Goal: Task Accomplishment & Management: Manage account settings

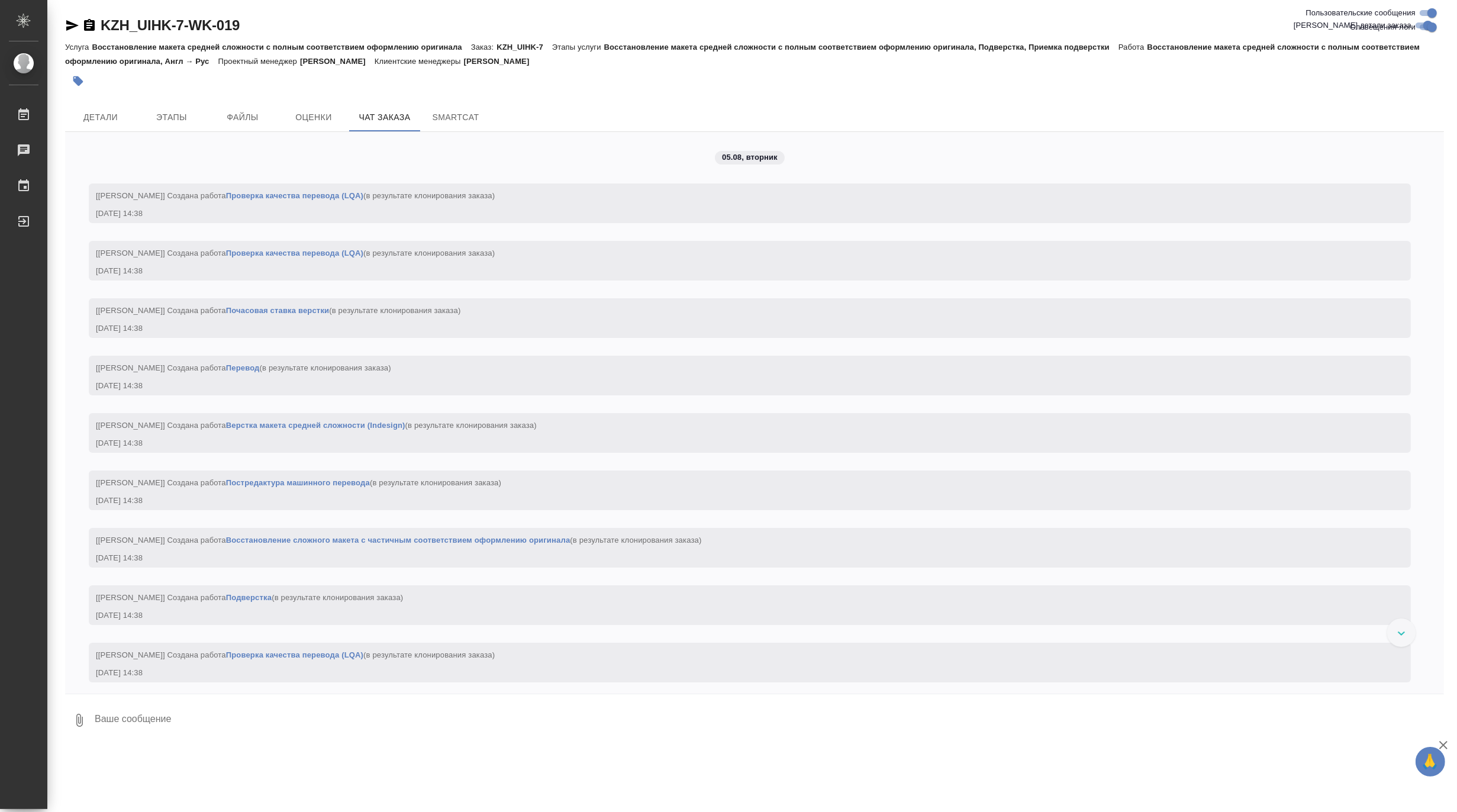
scroll to position [1448, 0]
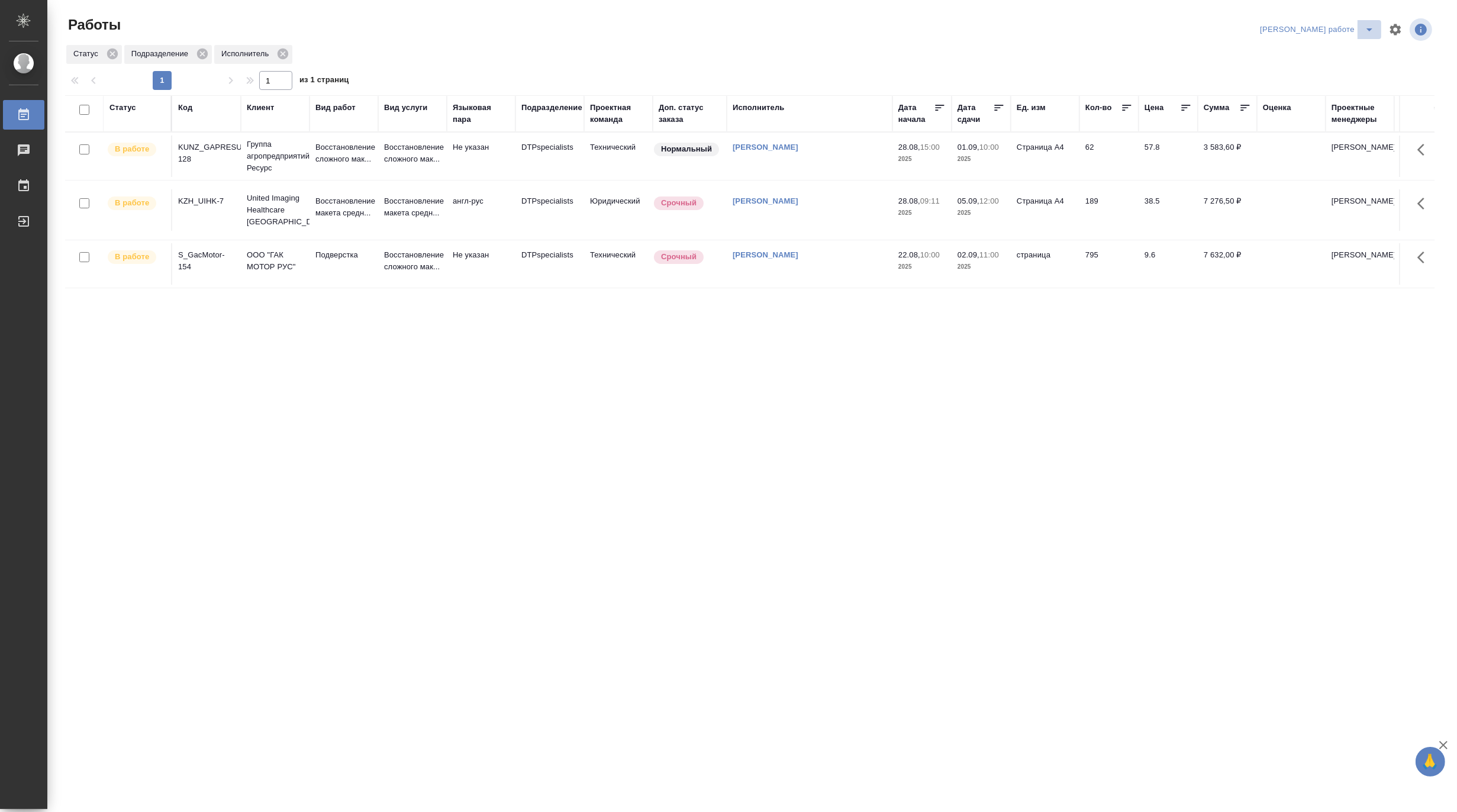
click at [1363, 26] on icon "split button" at bounding box center [1369, 29] width 14 height 14
click at [1348, 68] on li "Матвеева_назначено" at bounding box center [1327, 72] width 107 height 19
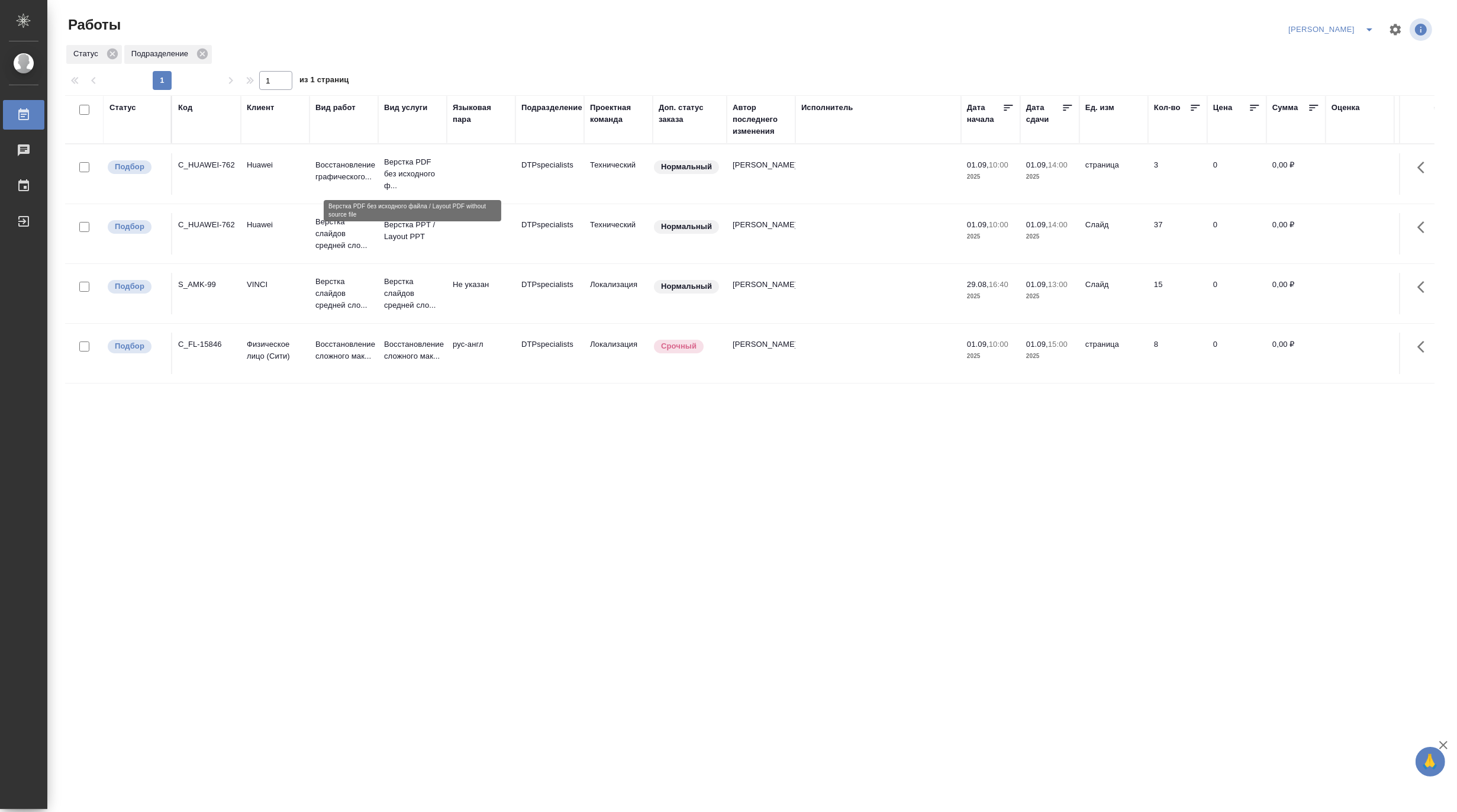
click at [413, 170] on p "Верстка PDF без исходного ф..." at bounding box center [412, 174] width 57 height 35
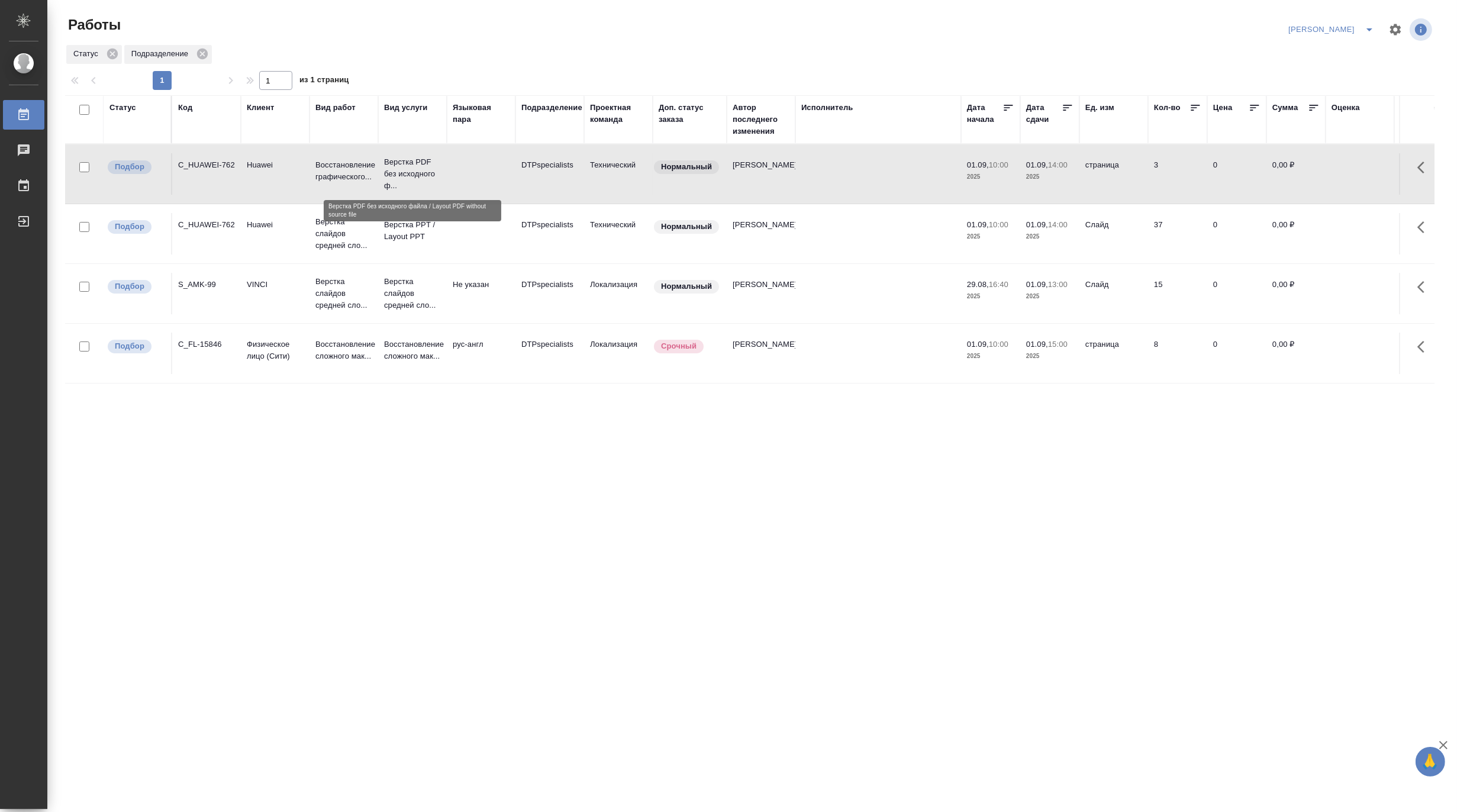
click at [413, 170] on p "Верстка PDF без исходного ф..." at bounding box center [412, 174] width 57 height 35
click at [410, 297] on p "Верстка слайдов средней сло..." at bounding box center [412, 293] width 57 height 35
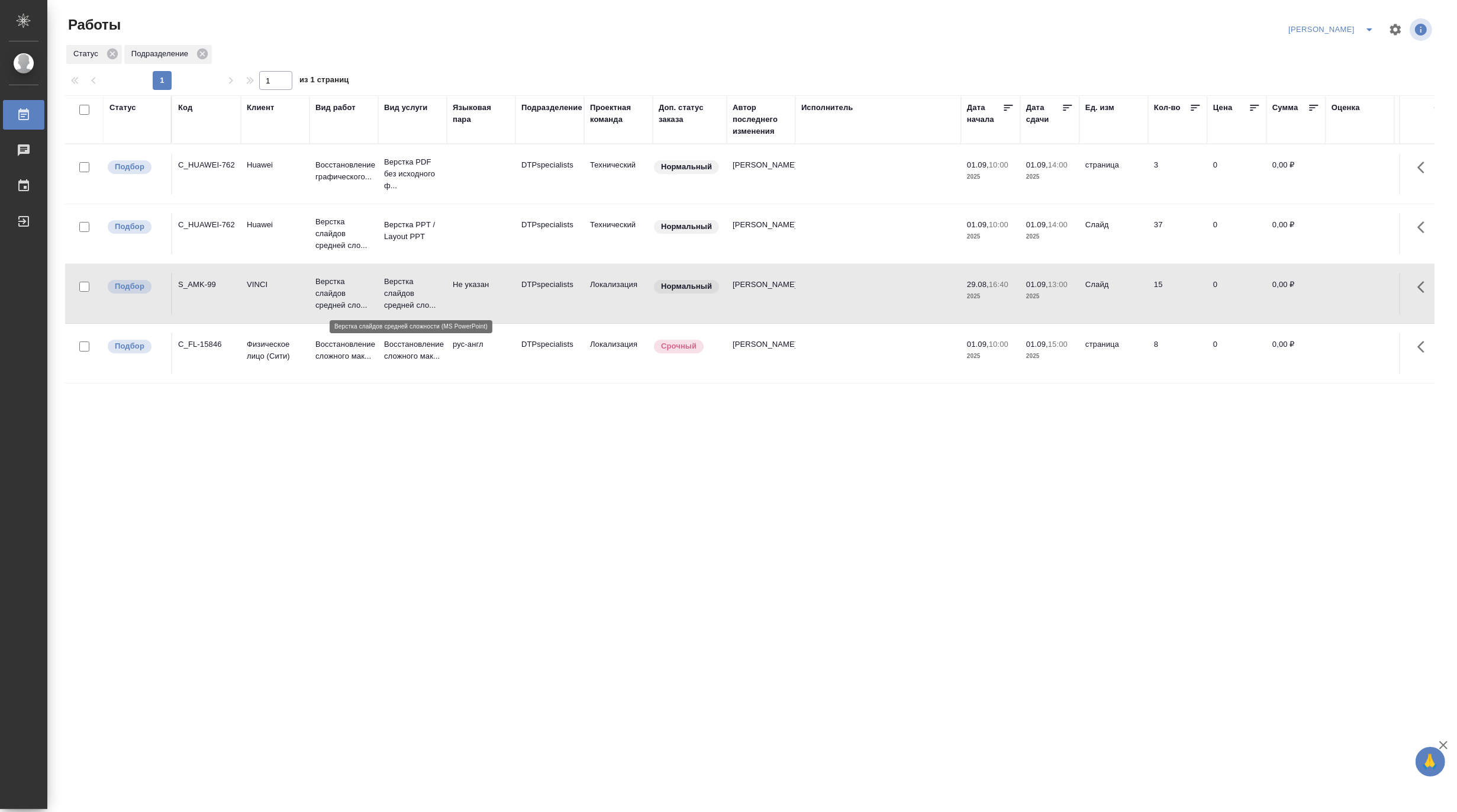
click at [410, 297] on p "Верстка слайдов средней сло..." at bounding box center [412, 293] width 57 height 35
click at [381, 198] on td "Верстка слайдов средней сло..." at bounding box center [412, 174] width 69 height 47
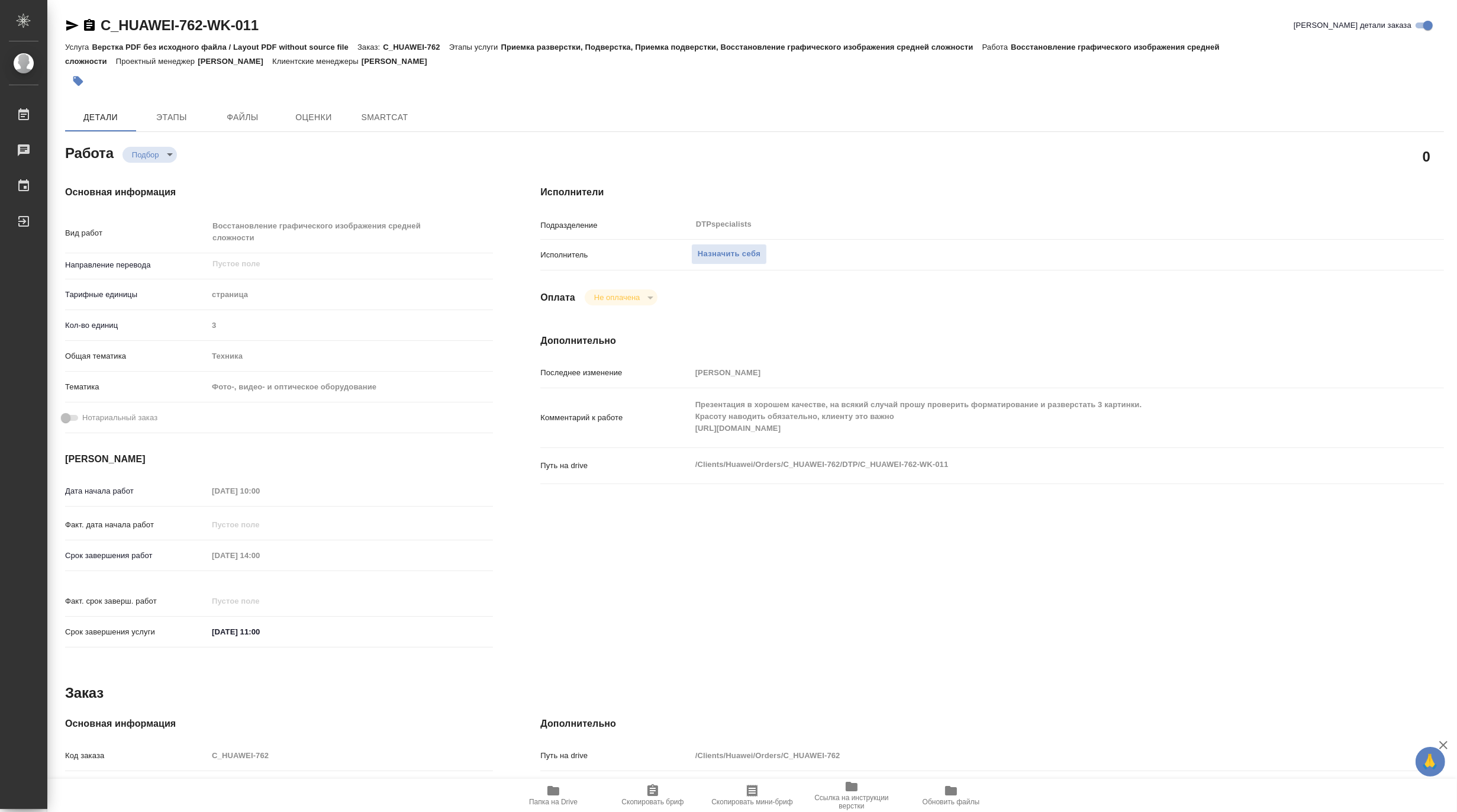
type textarea "x"
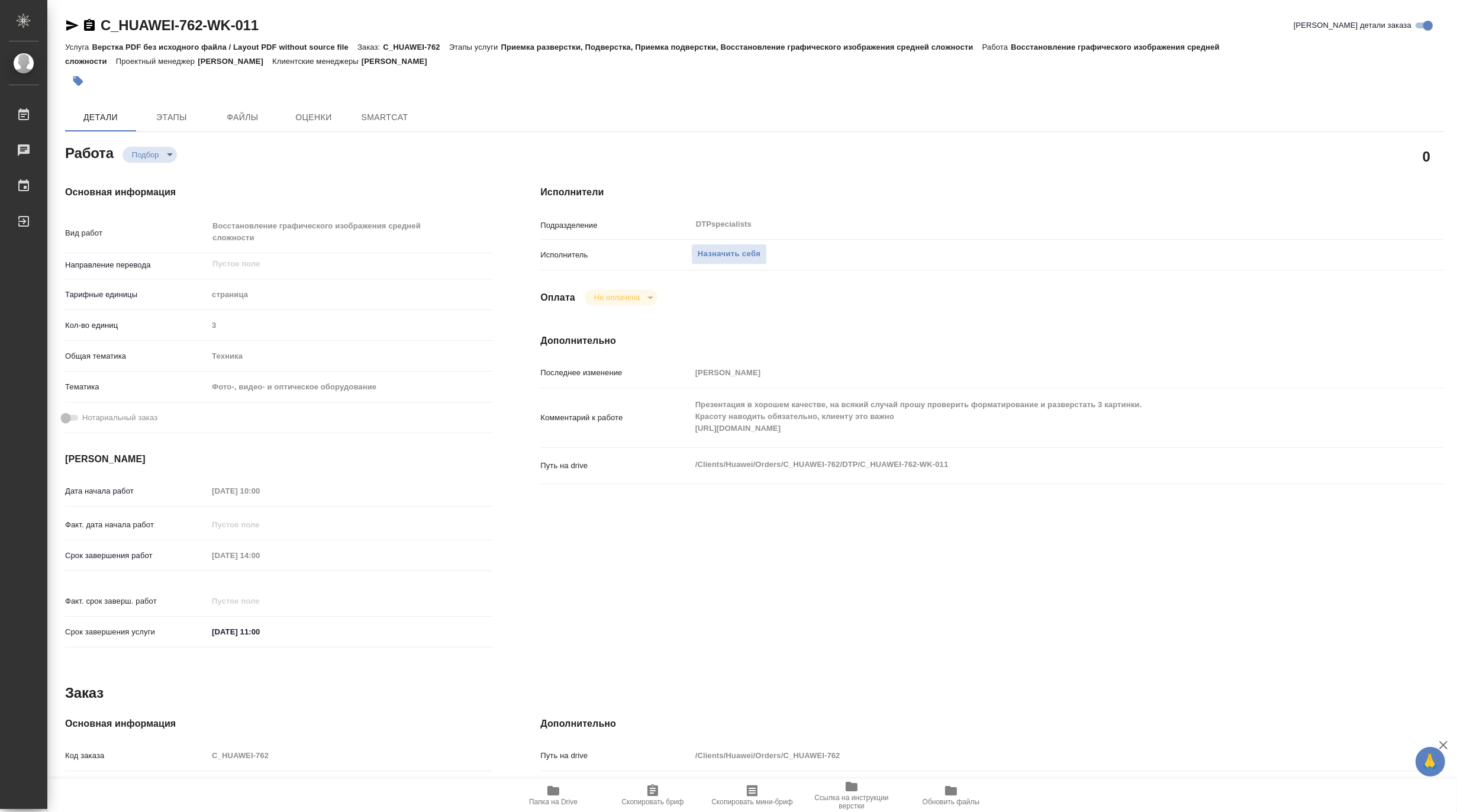
type textarea "x"
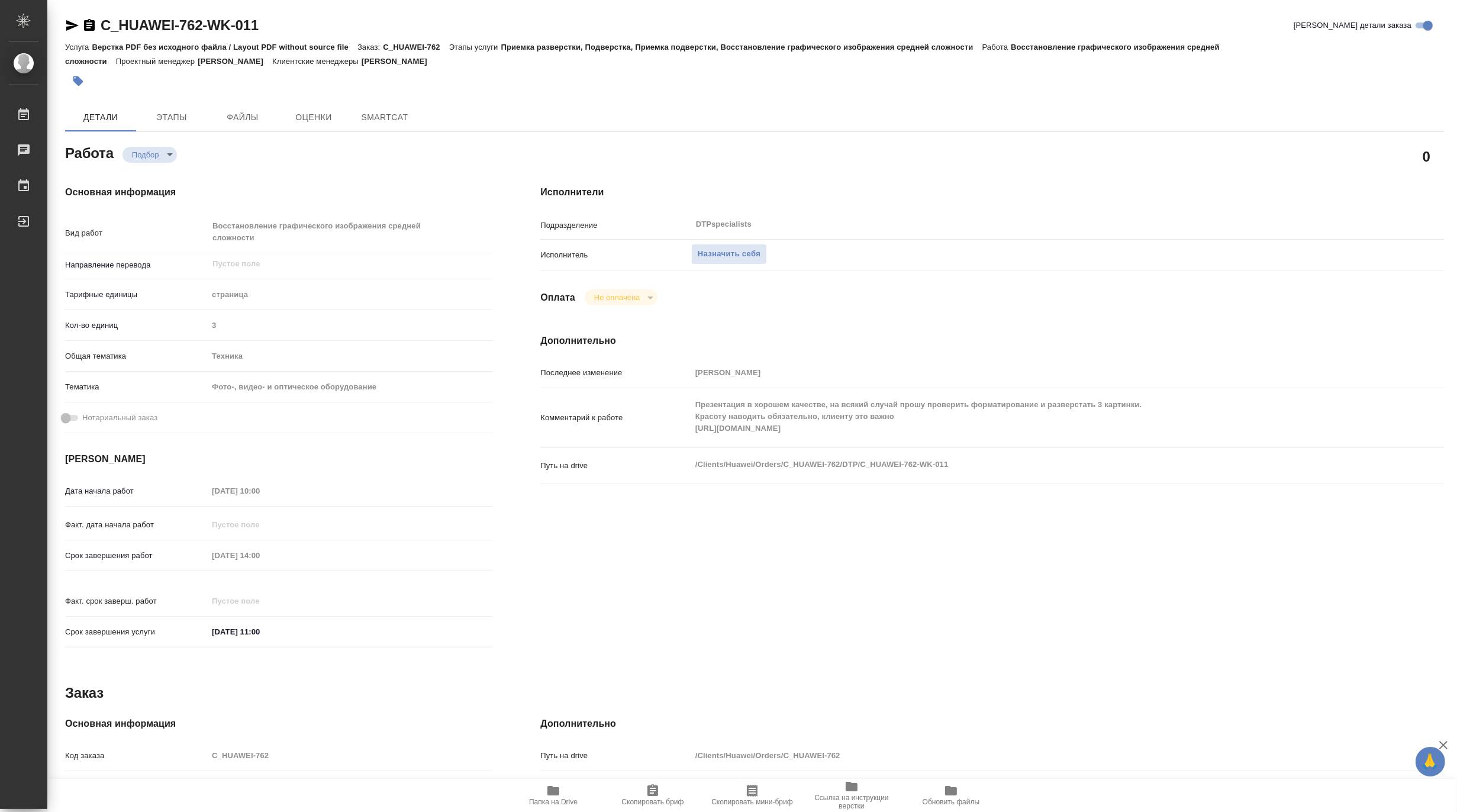
type textarea "x"
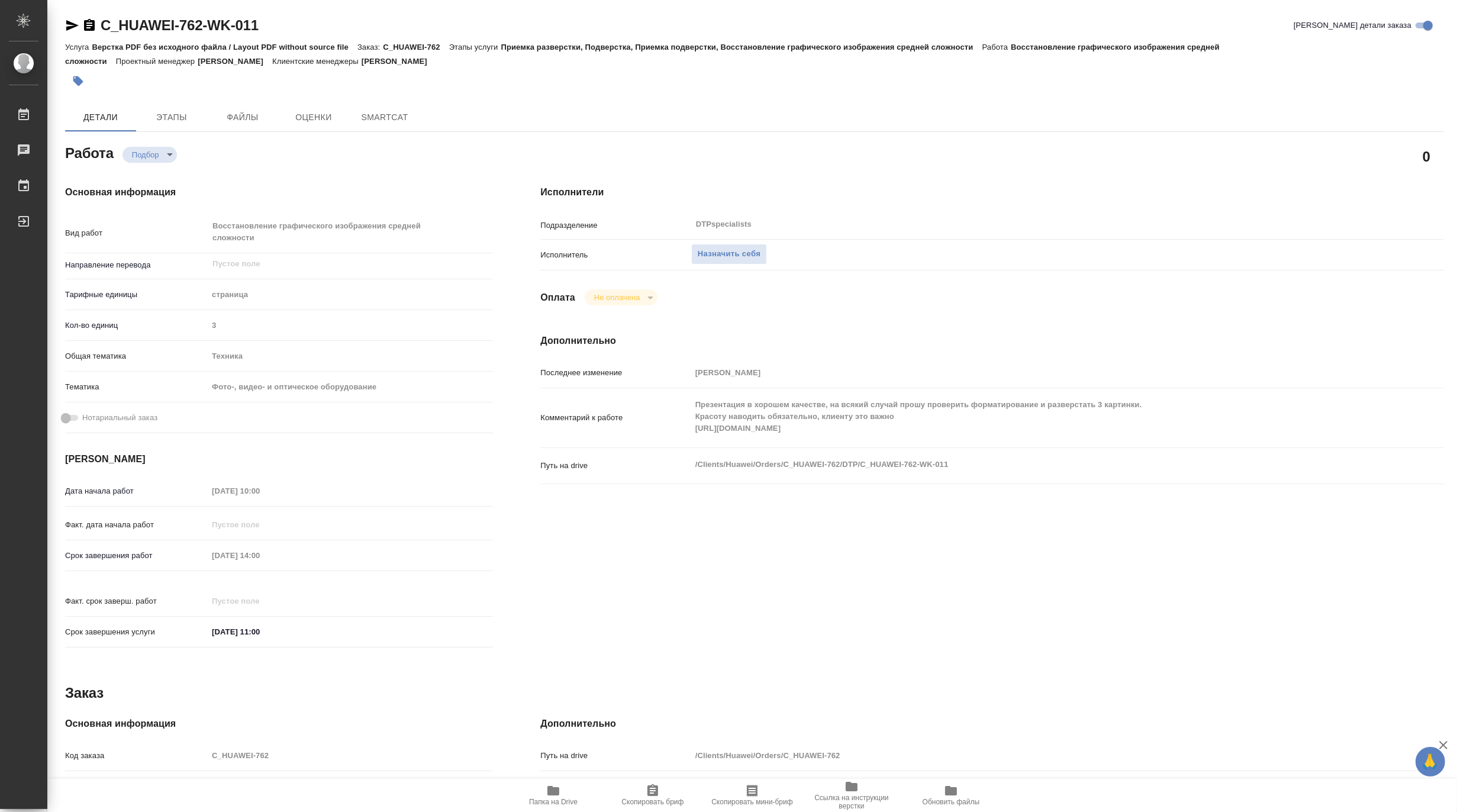
type textarea "x"
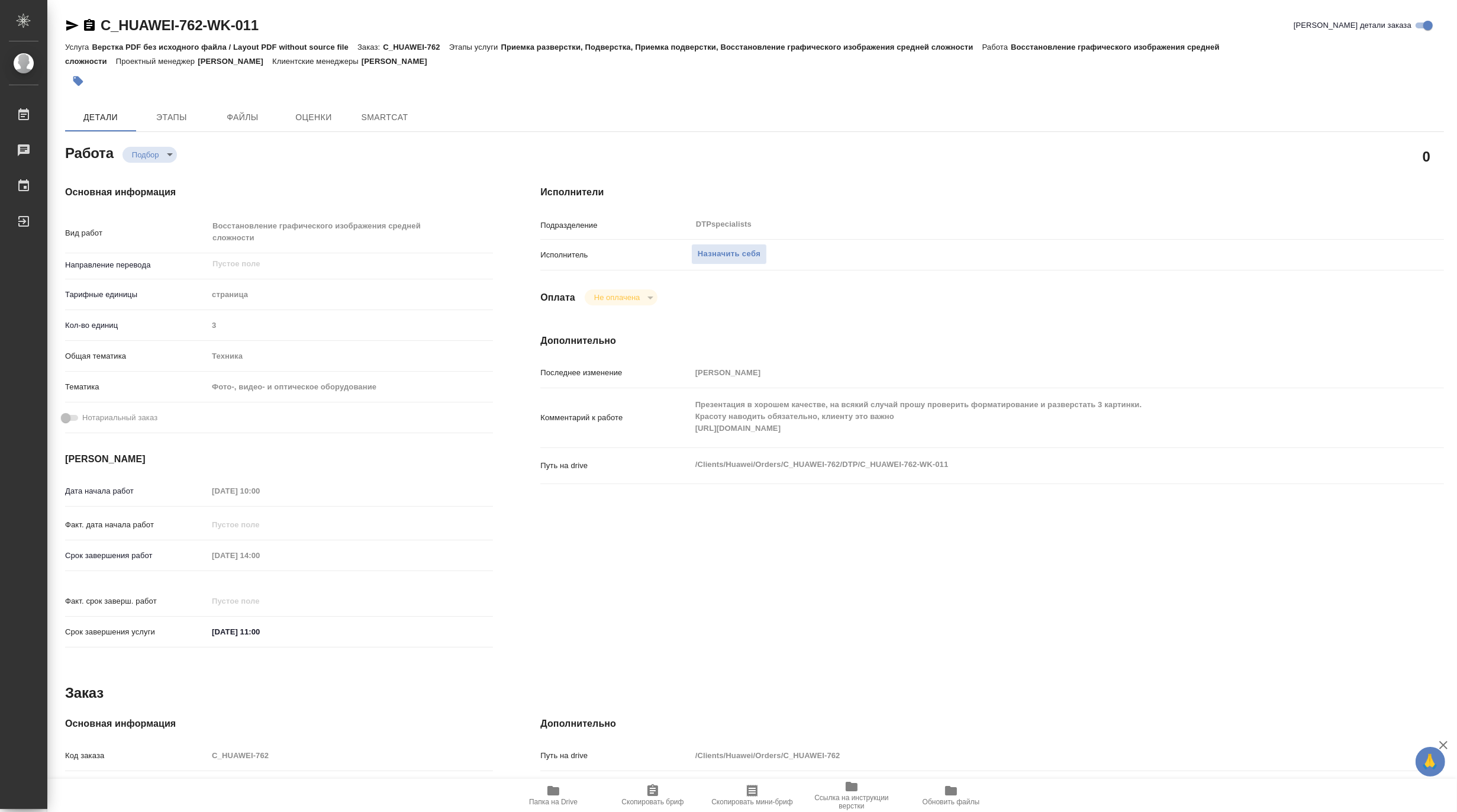
type textarea "x"
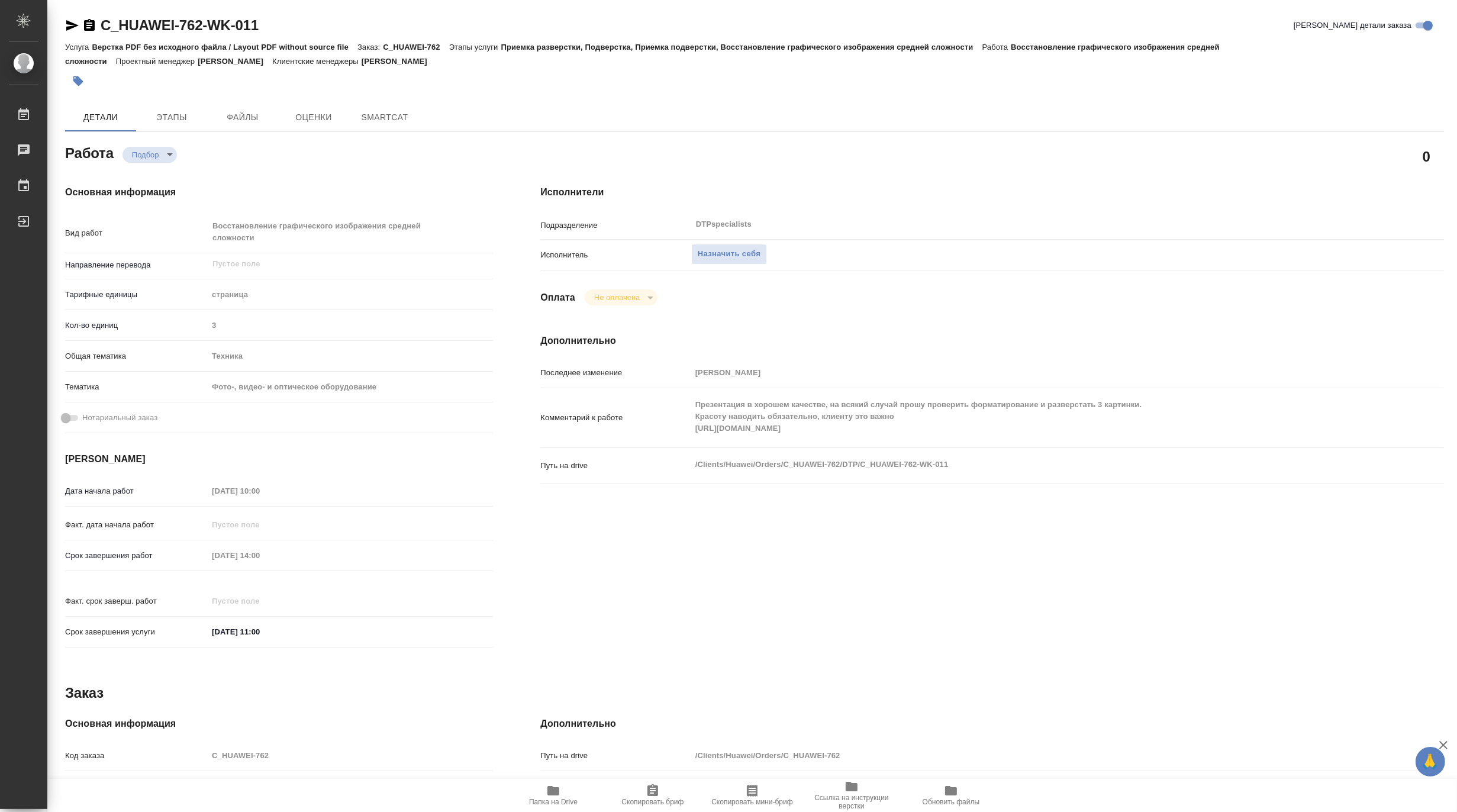
type textarea "x"
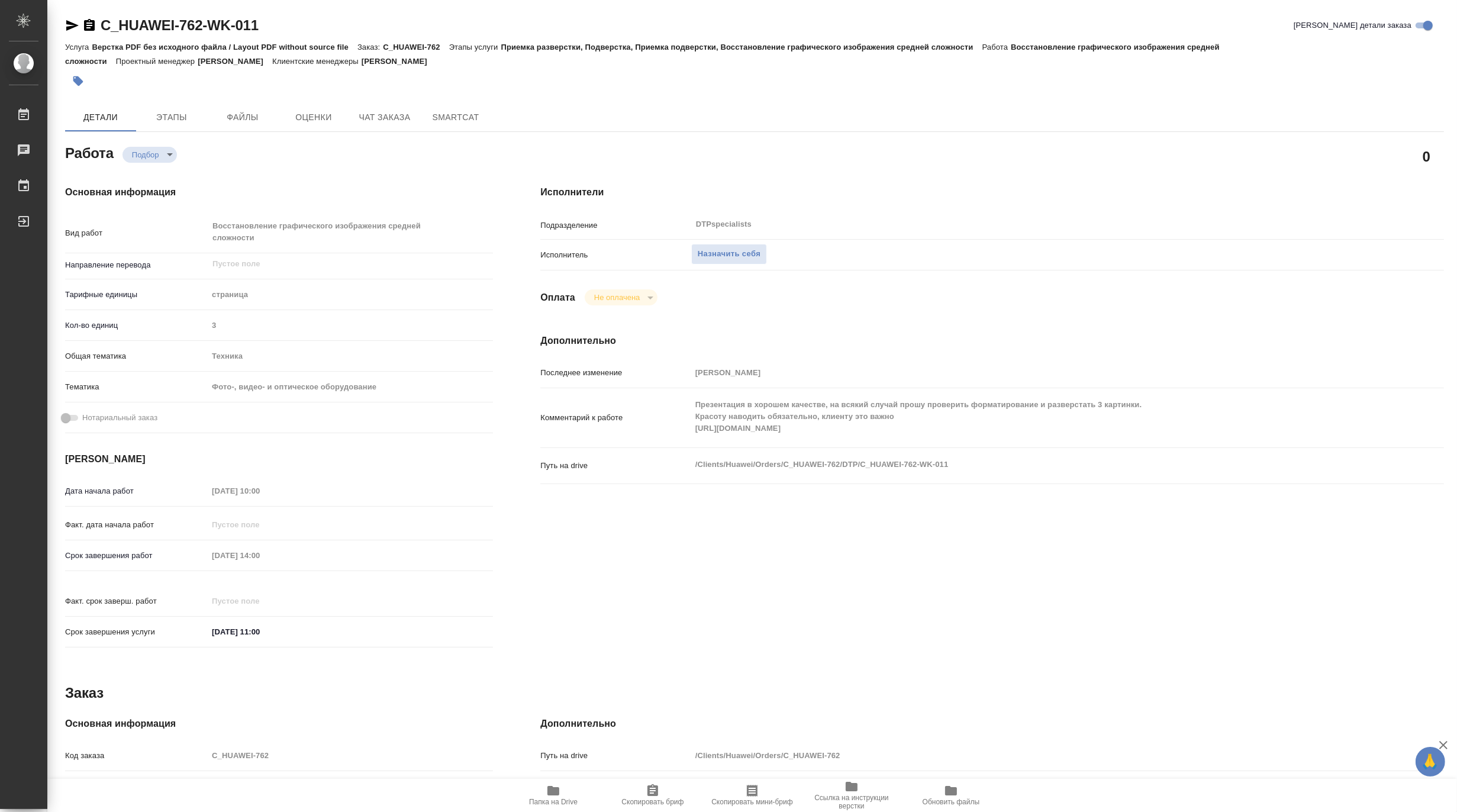
type textarea "x"
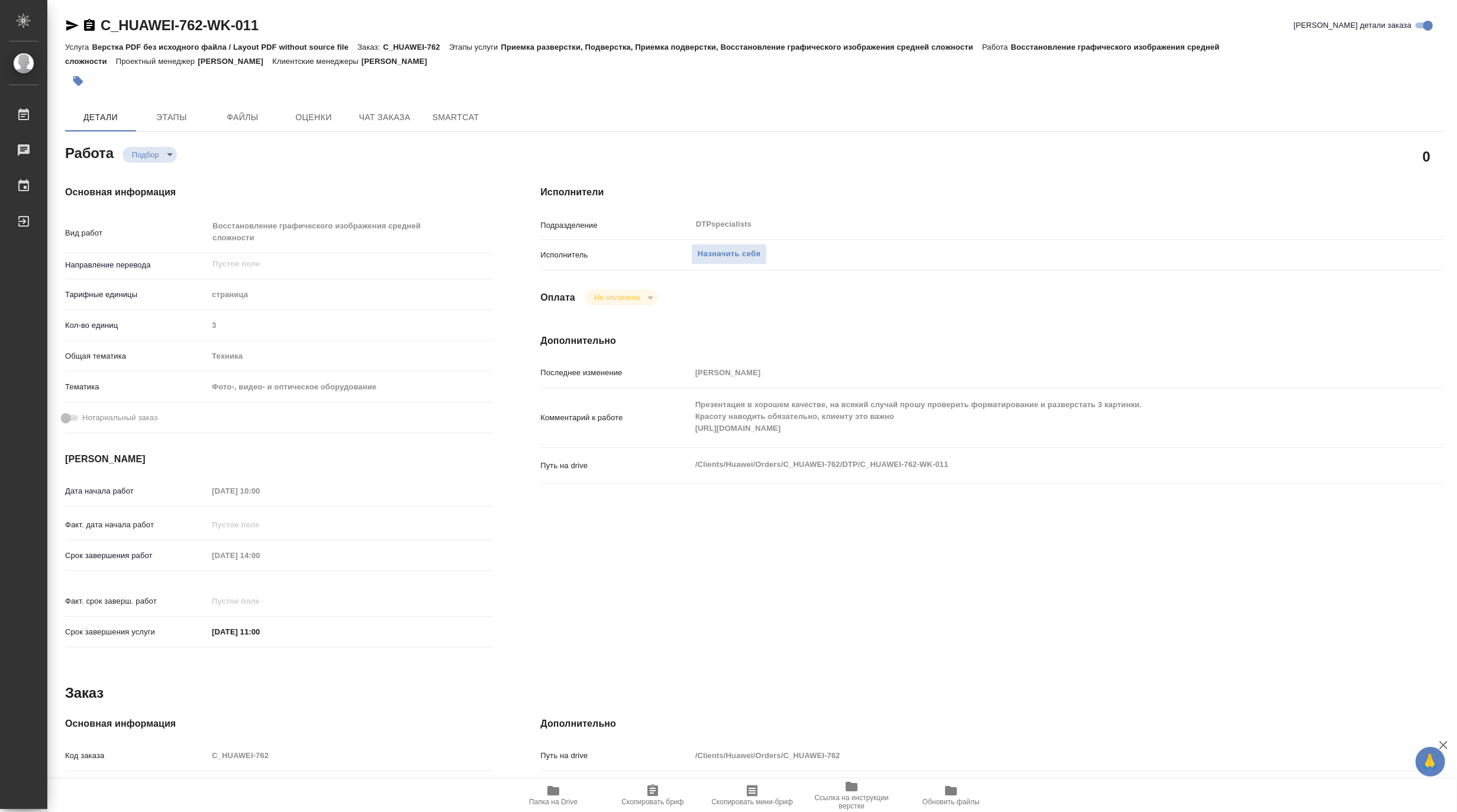
type textarea "x"
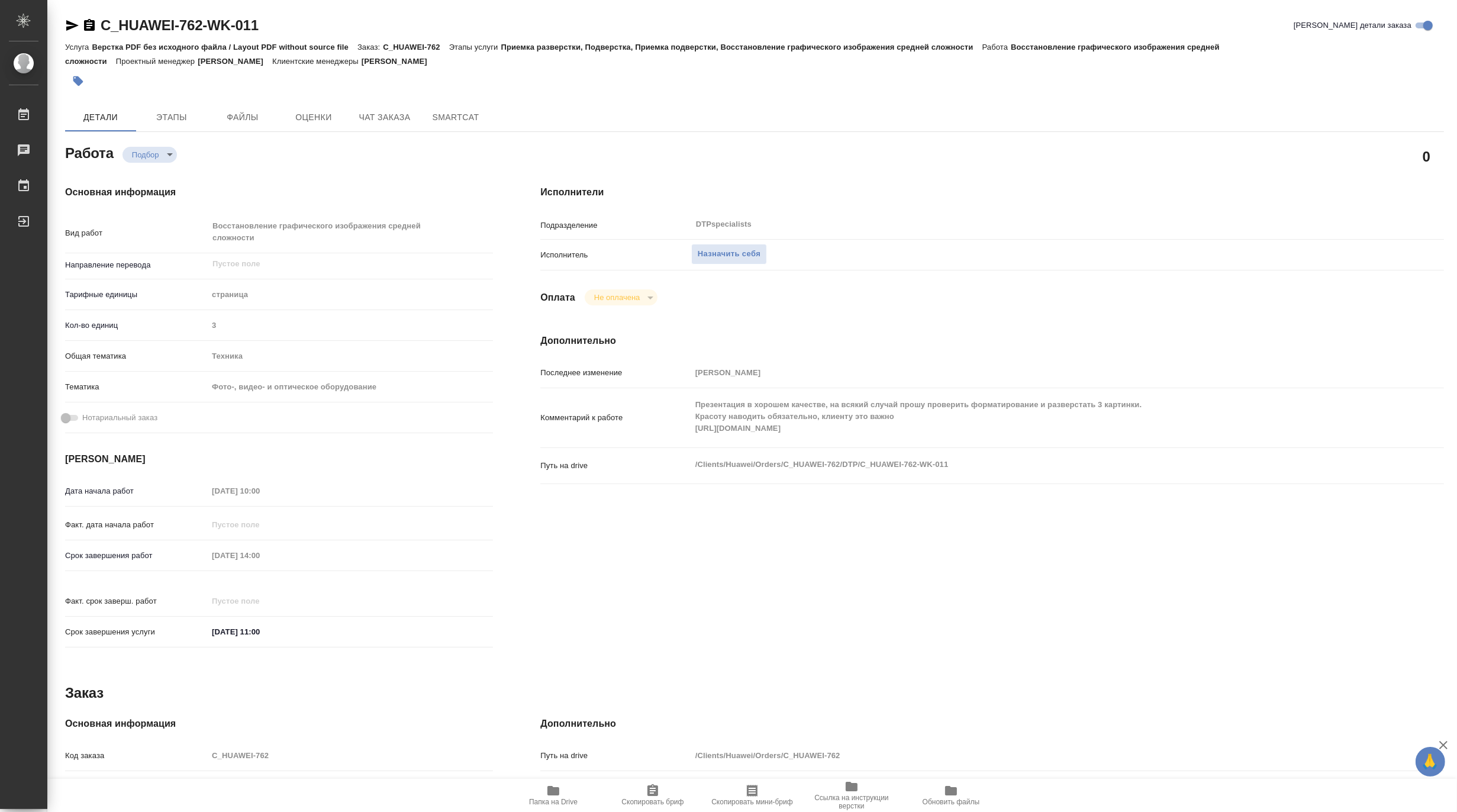
click at [552, 792] on icon "button" at bounding box center [553, 791] width 12 height 10
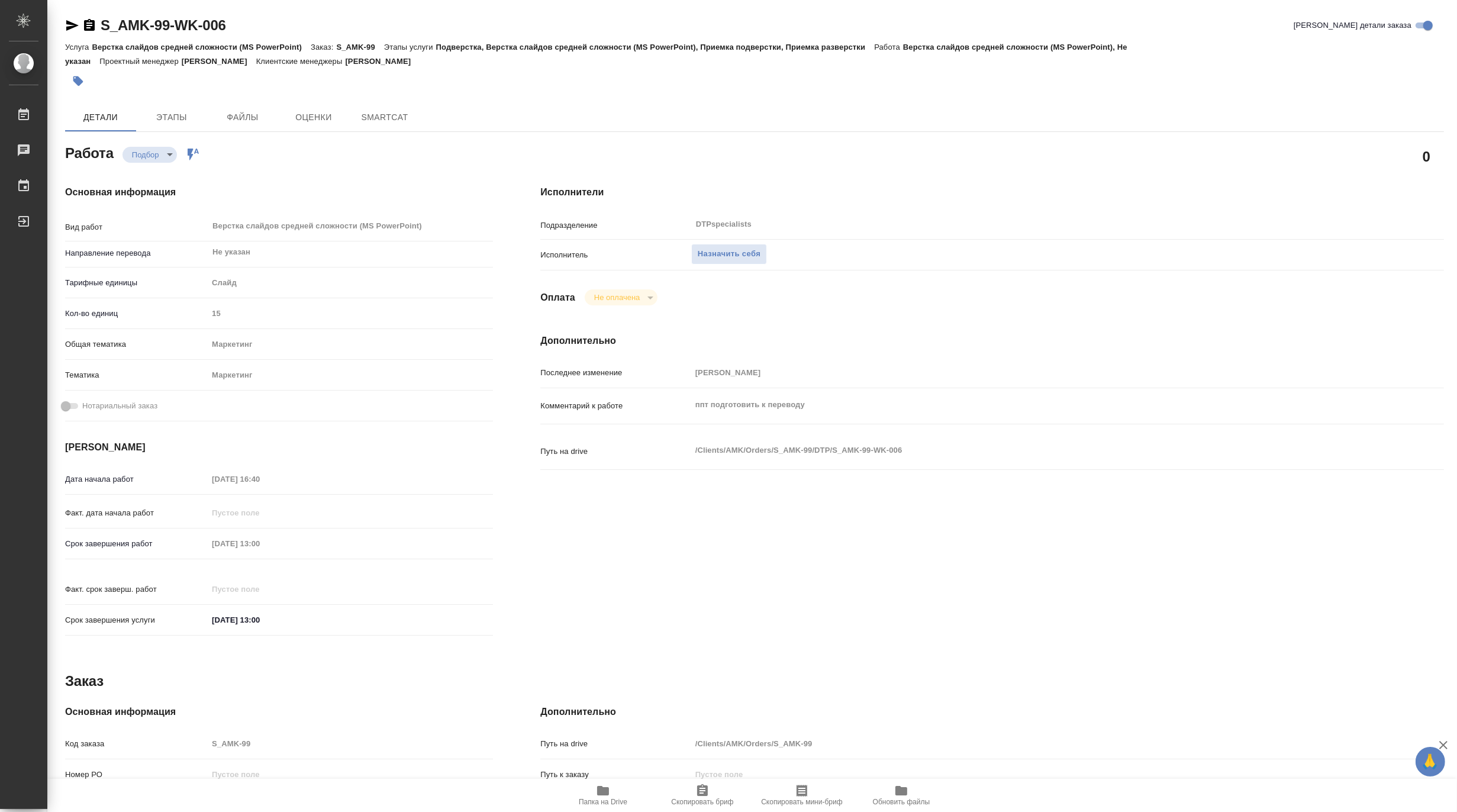
type textarea "x"
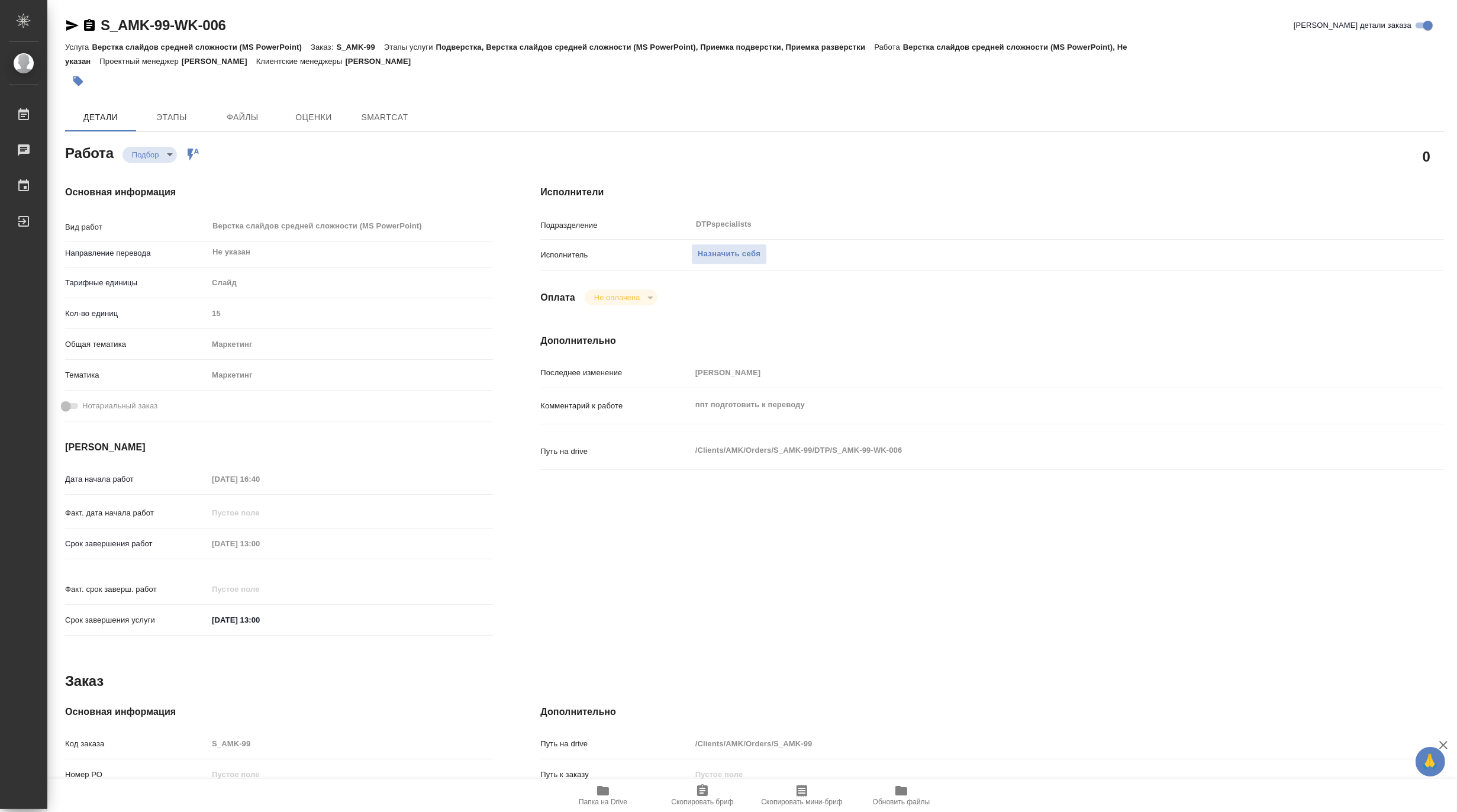
type textarea "x"
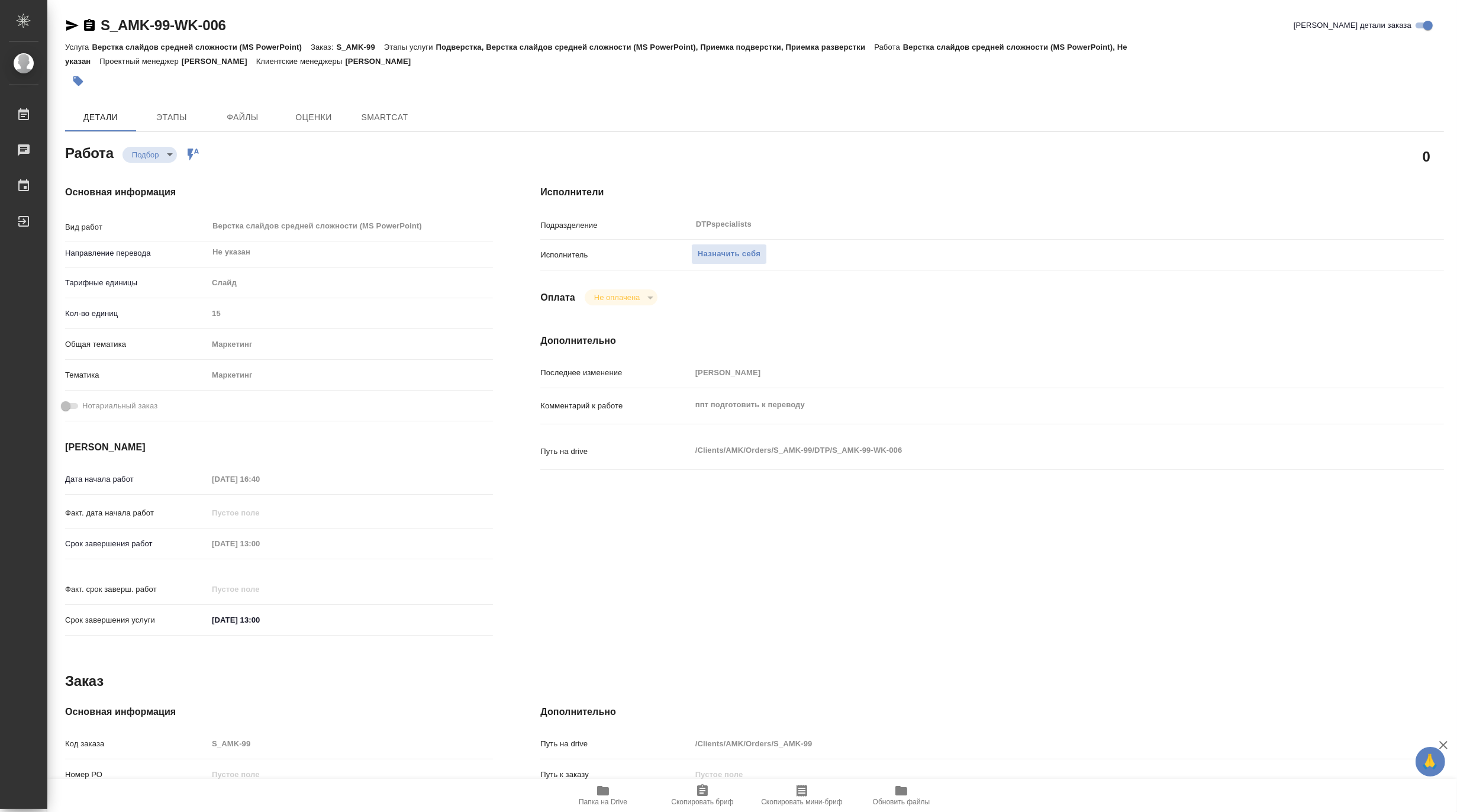
type textarea "x"
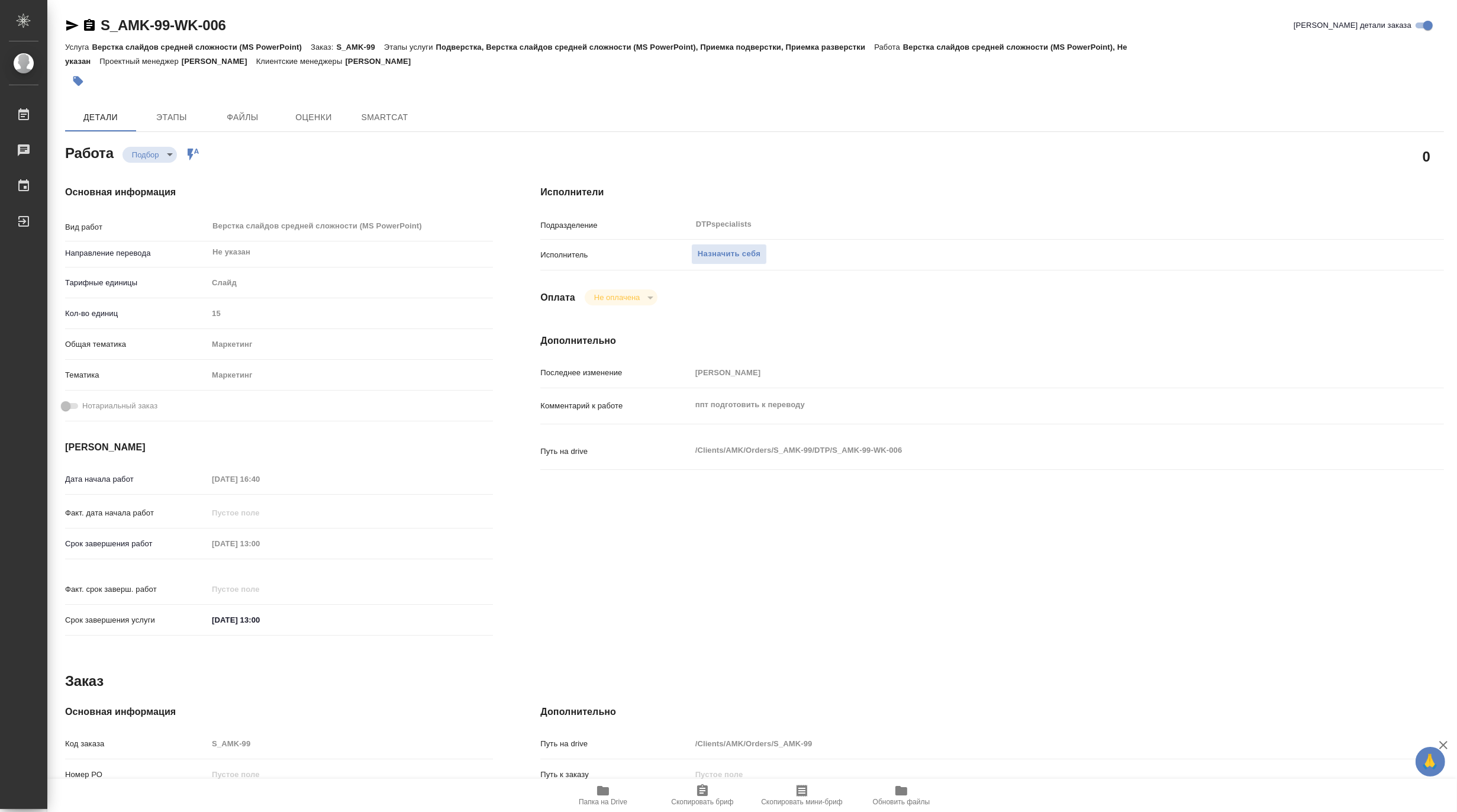
type textarea "x"
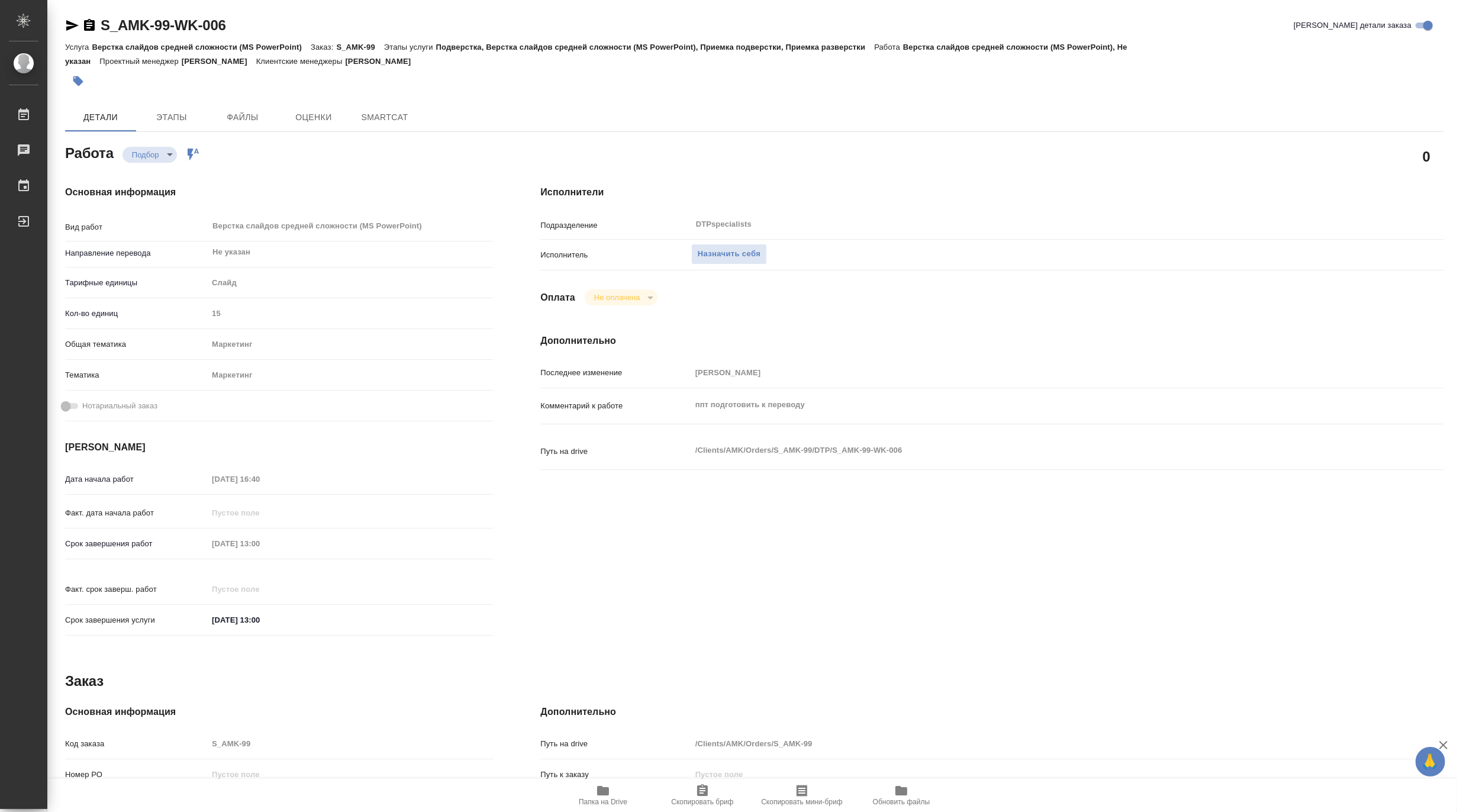
type textarea "x"
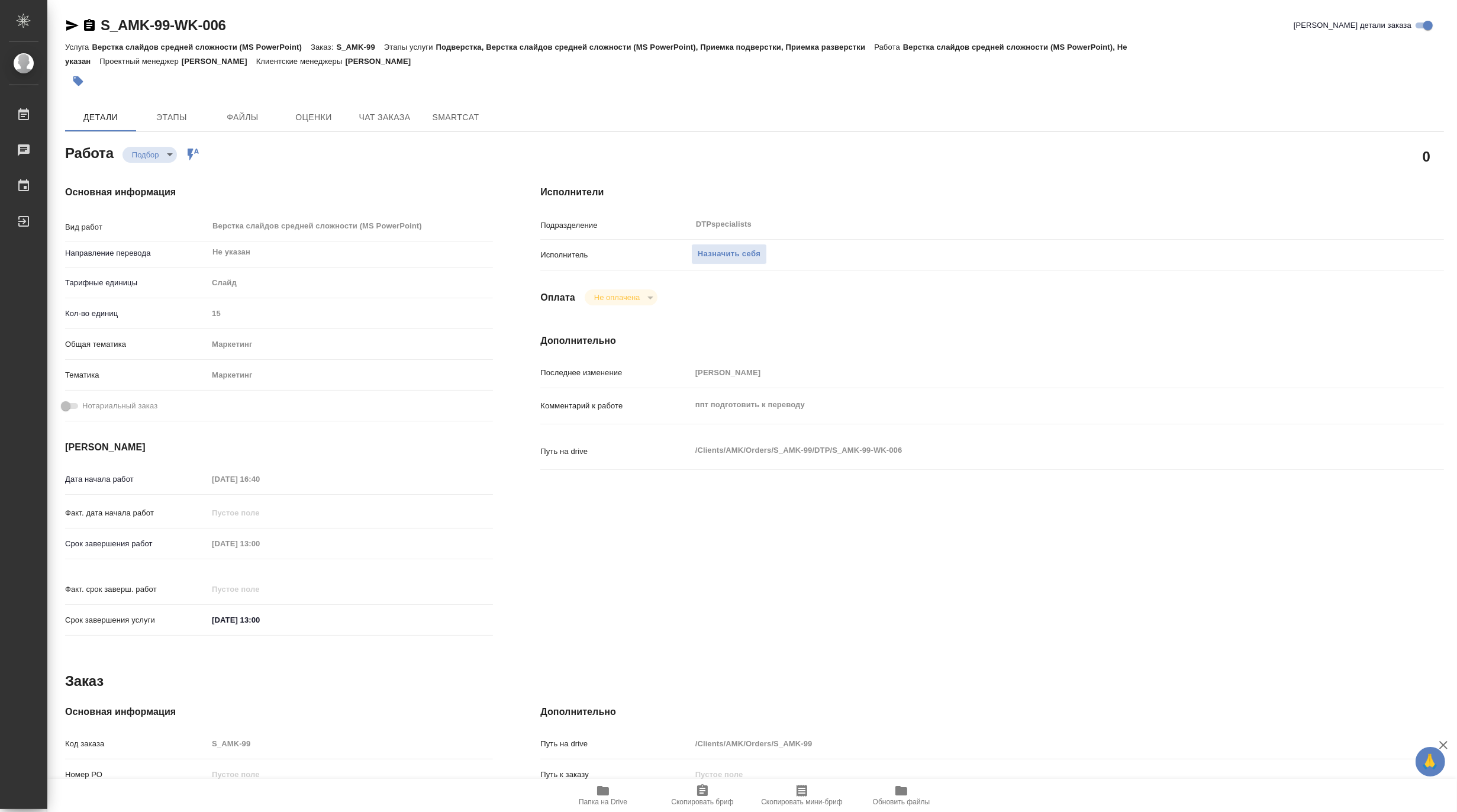
type textarea "x"
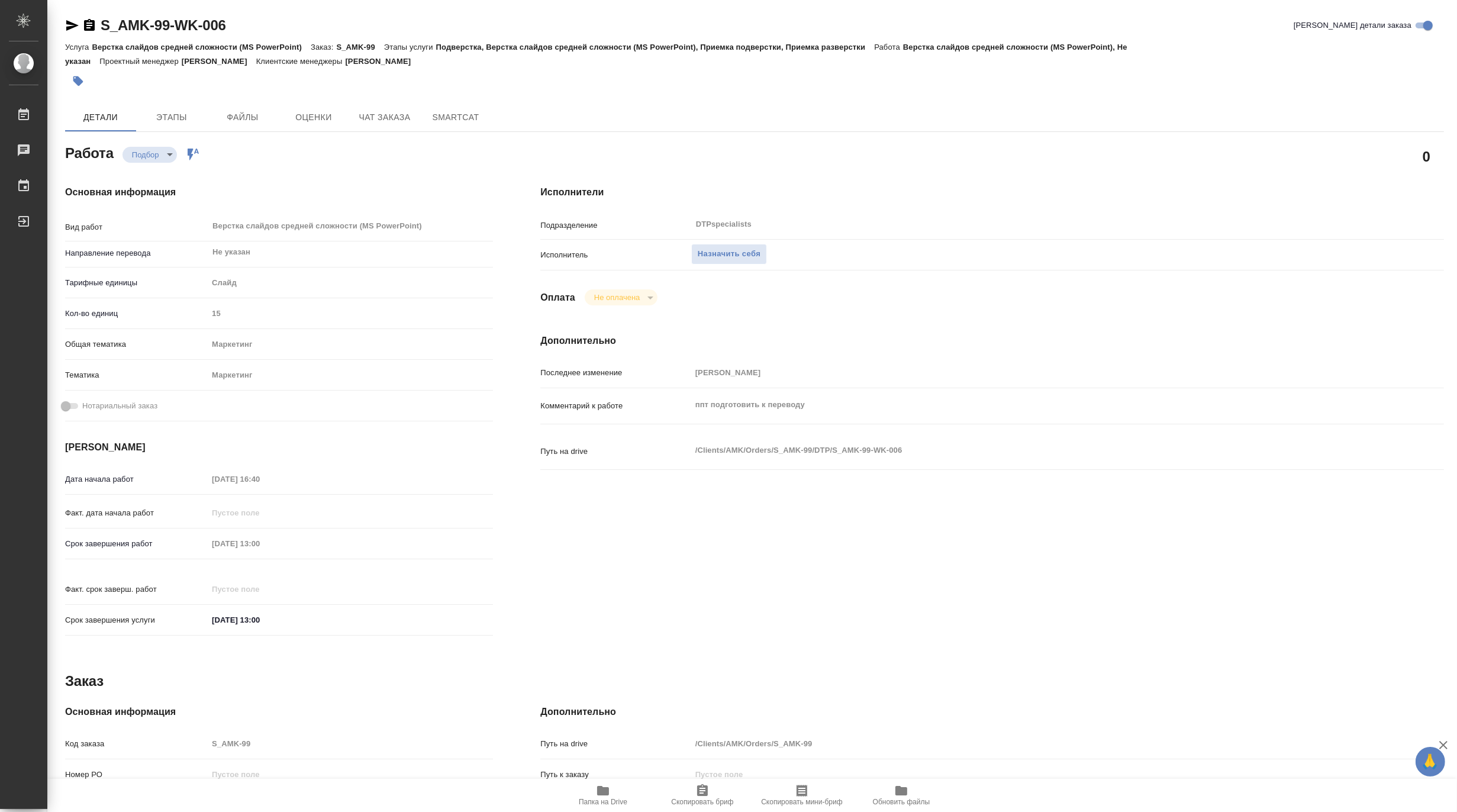
type textarea "x"
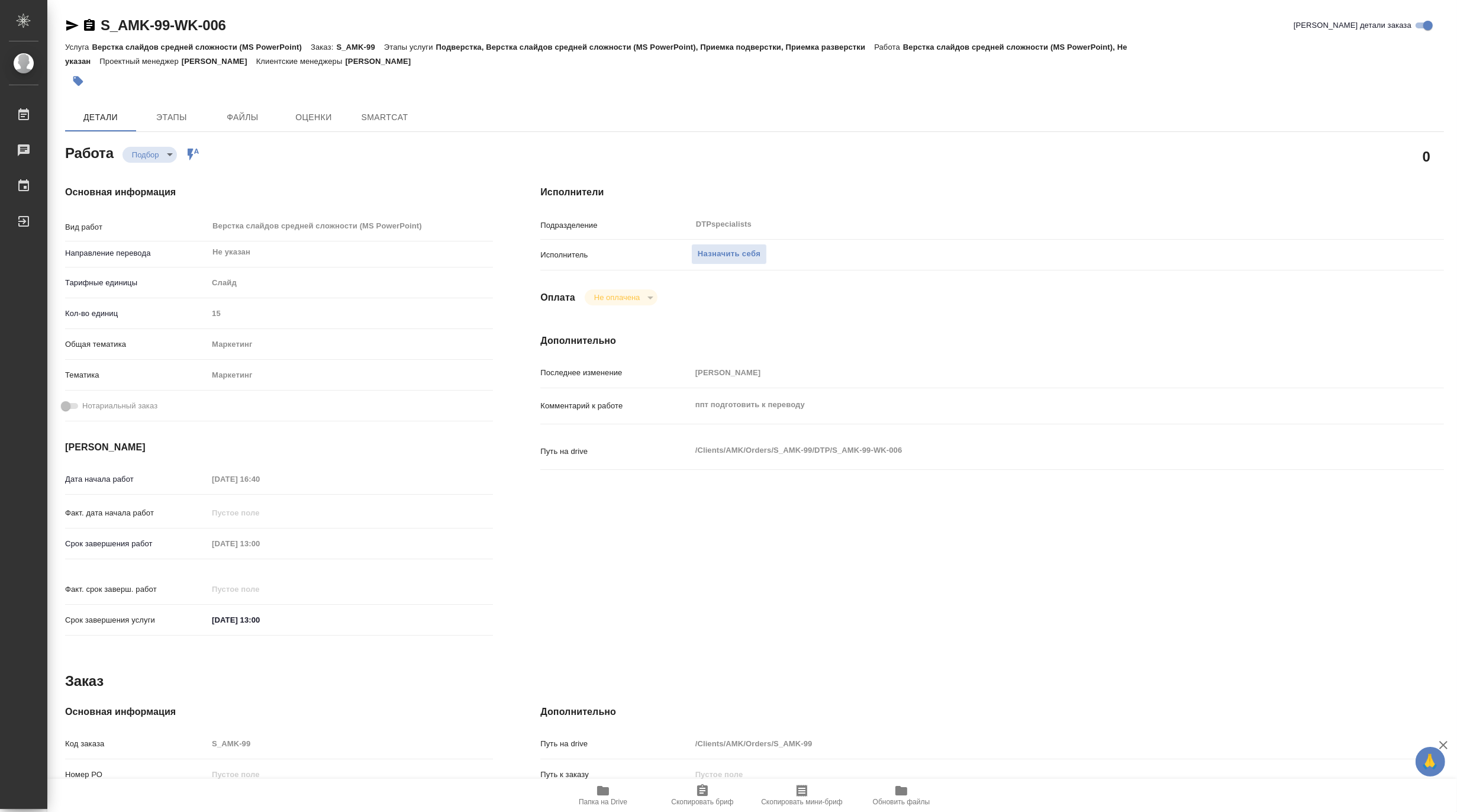
type textarea "x"
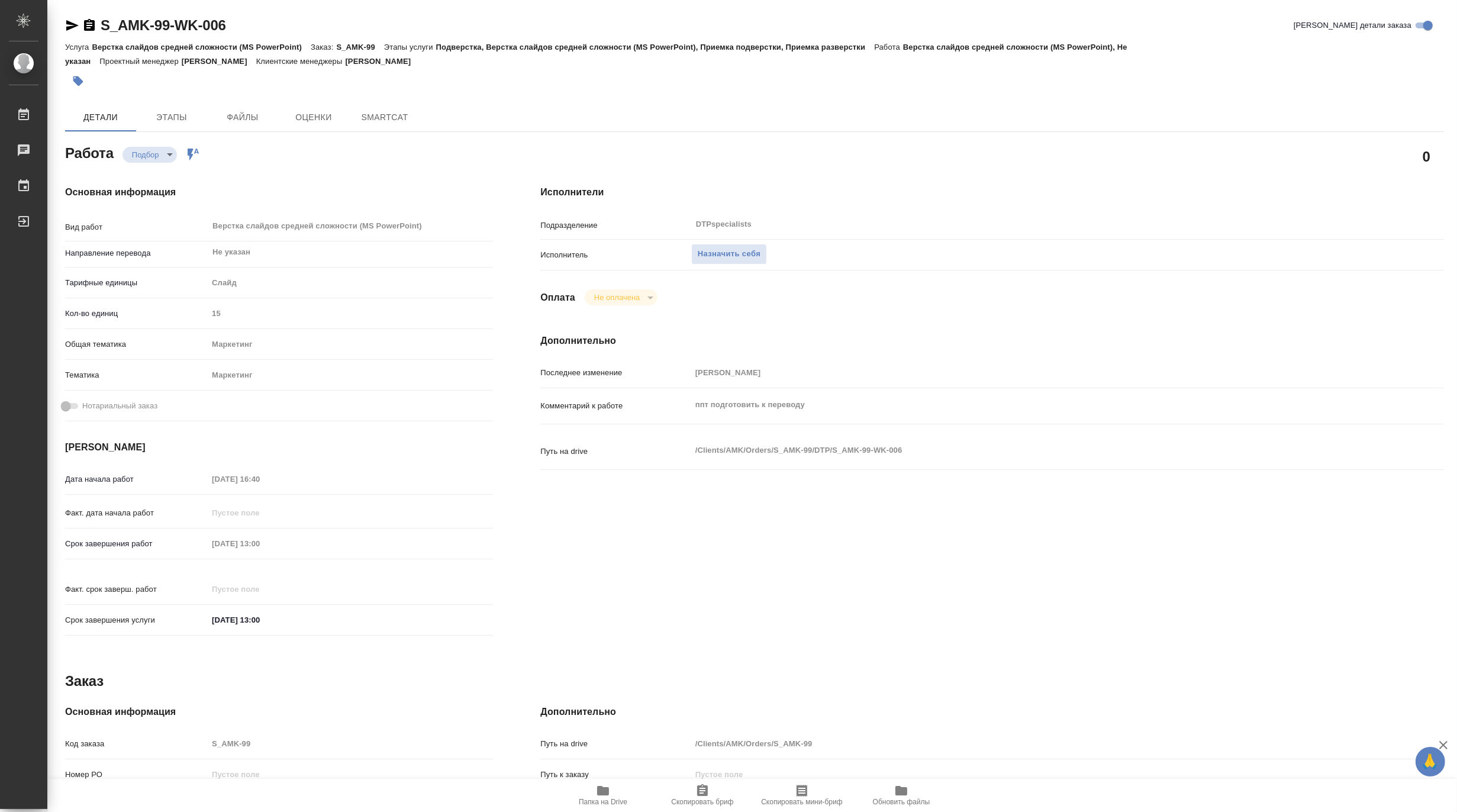
type textarea "x"
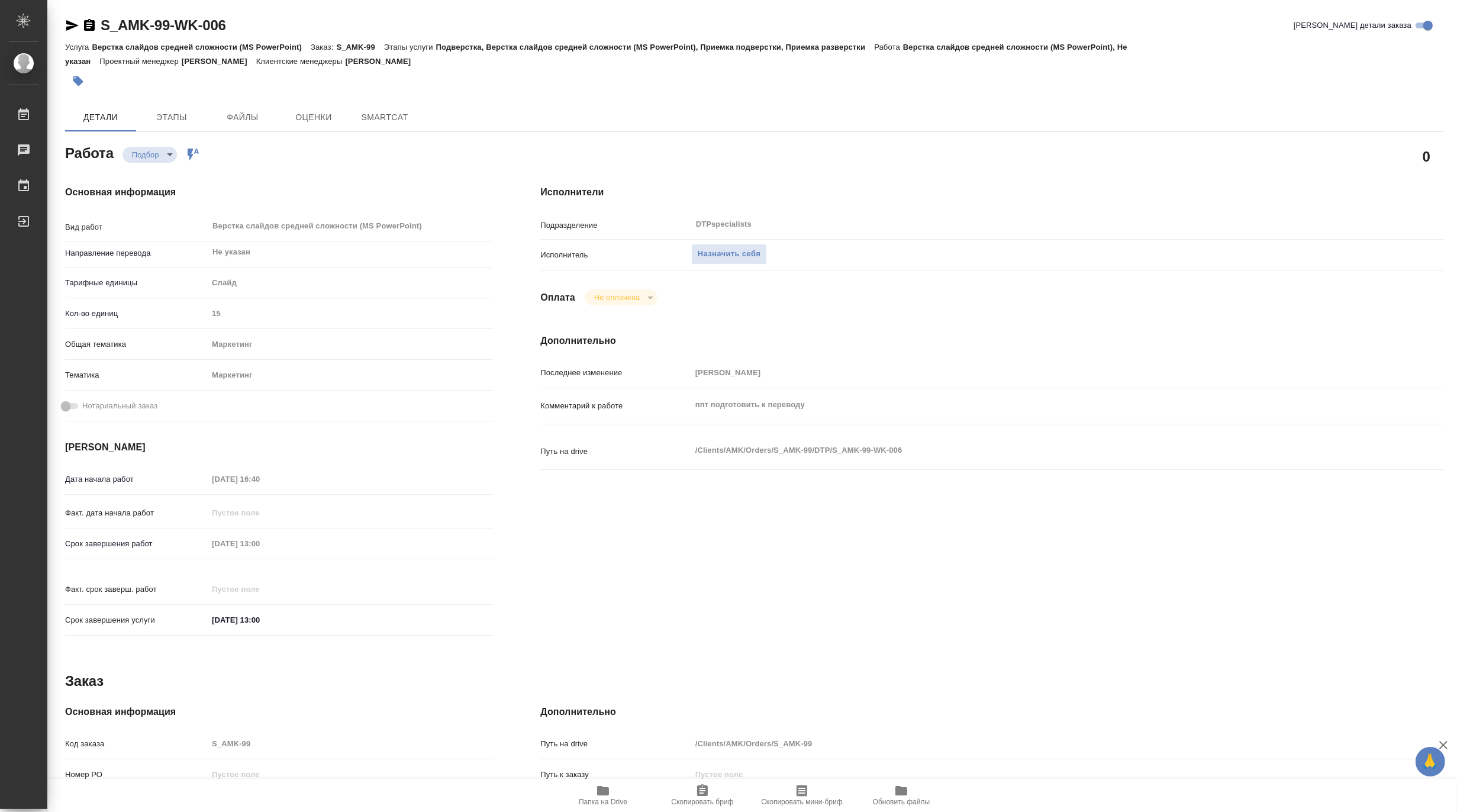
type textarea "x"
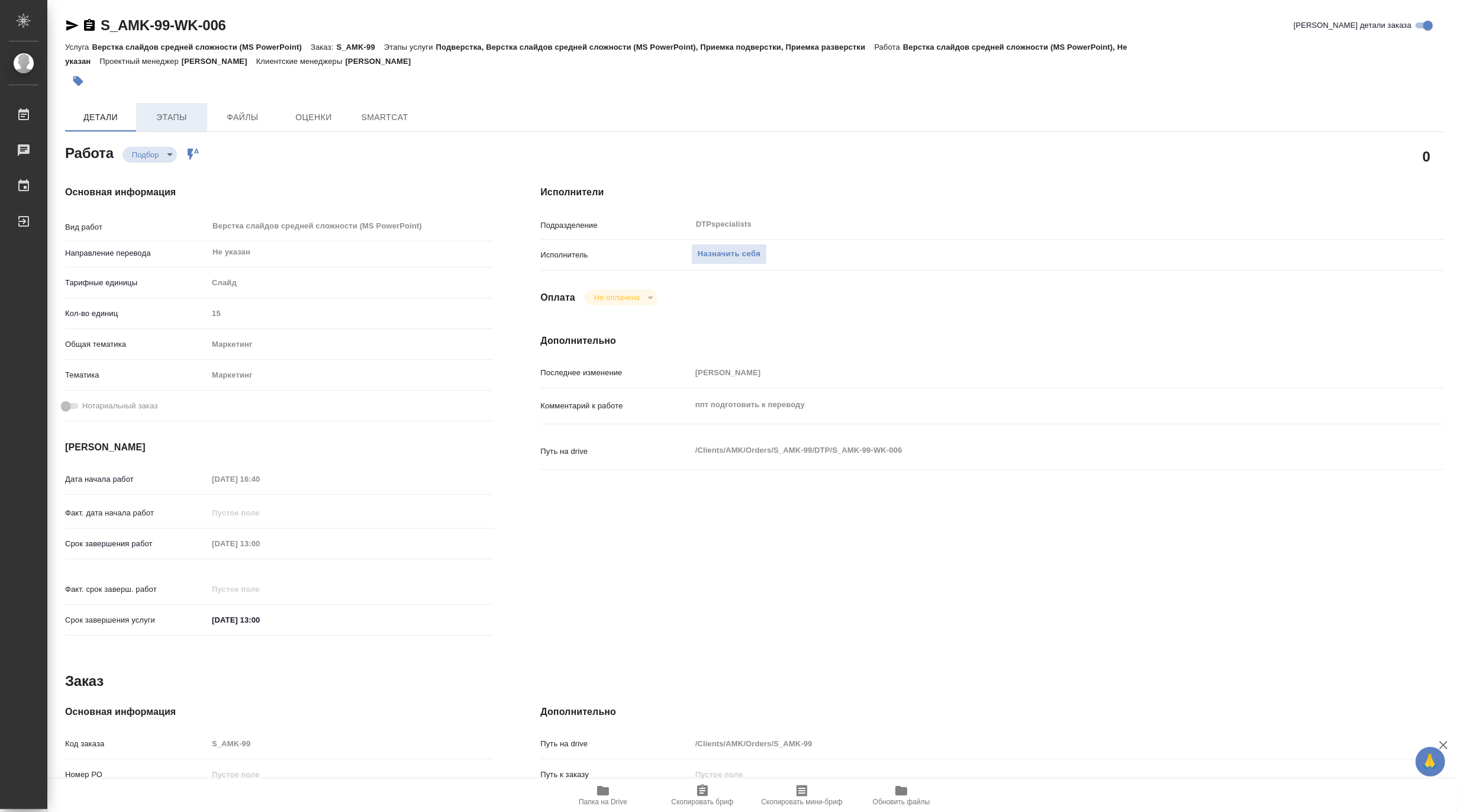
type textarea "x"
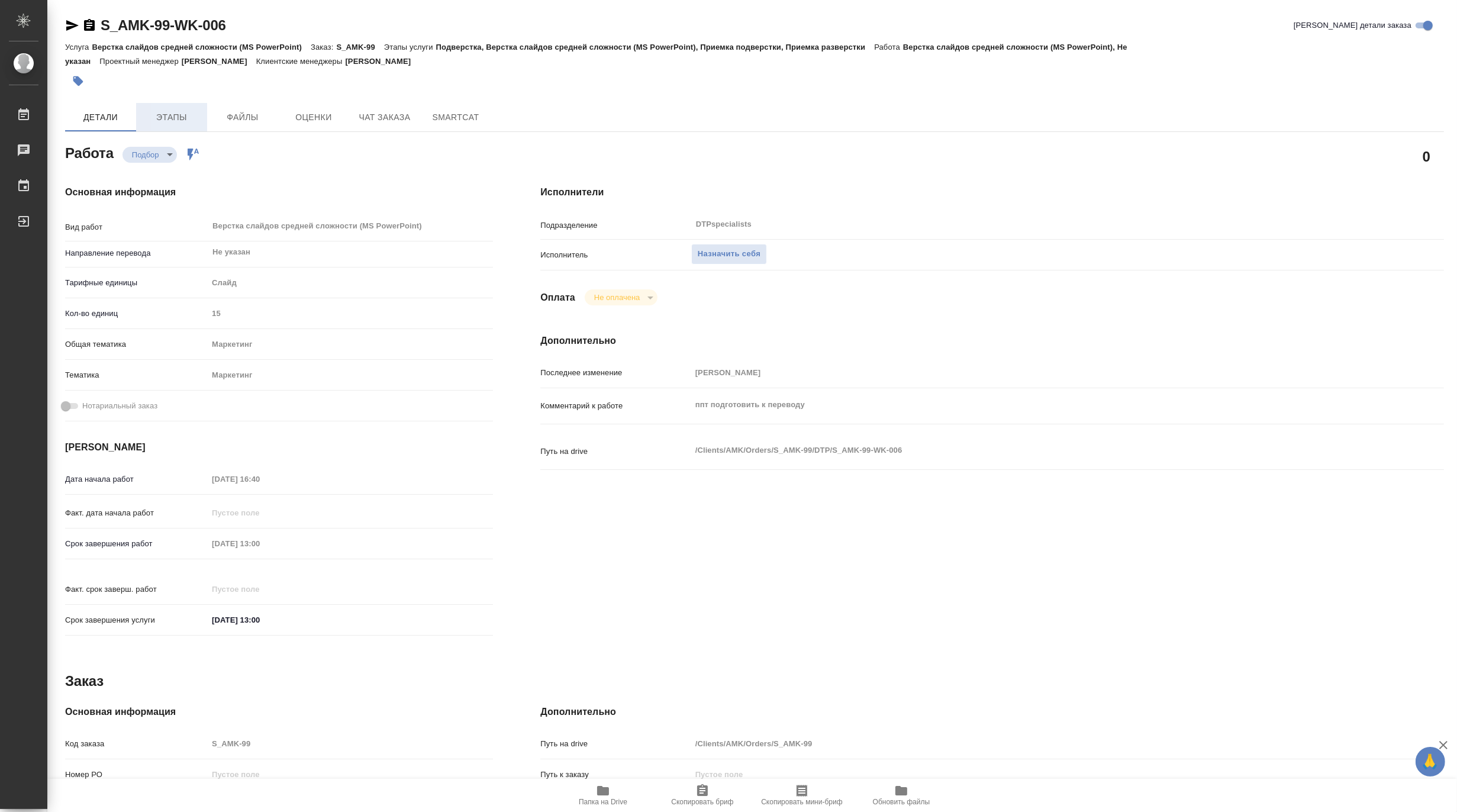
click at [172, 115] on span "Этапы" at bounding box center [171, 117] width 57 height 15
